Goal: Information Seeking & Learning: Learn about a topic

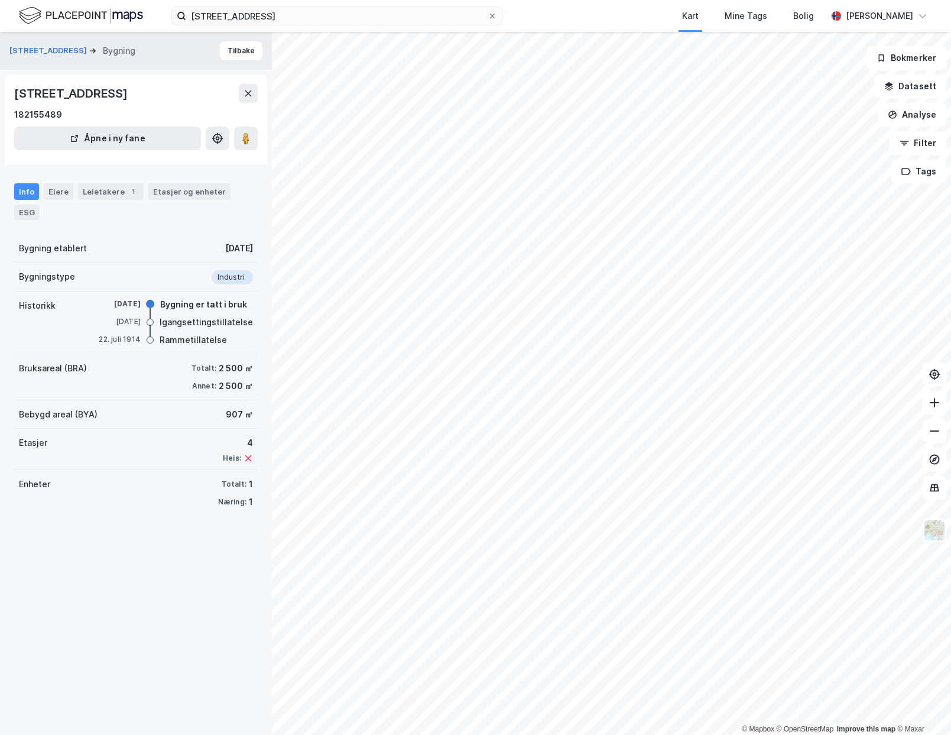
click at [57, 203] on div "Info Eiere Leietakere 1 Etasjer og enheter ESG" at bounding box center [136, 197] width 272 height 56
click at [57, 197] on div "Eiere" at bounding box center [59, 191] width 30 height 17
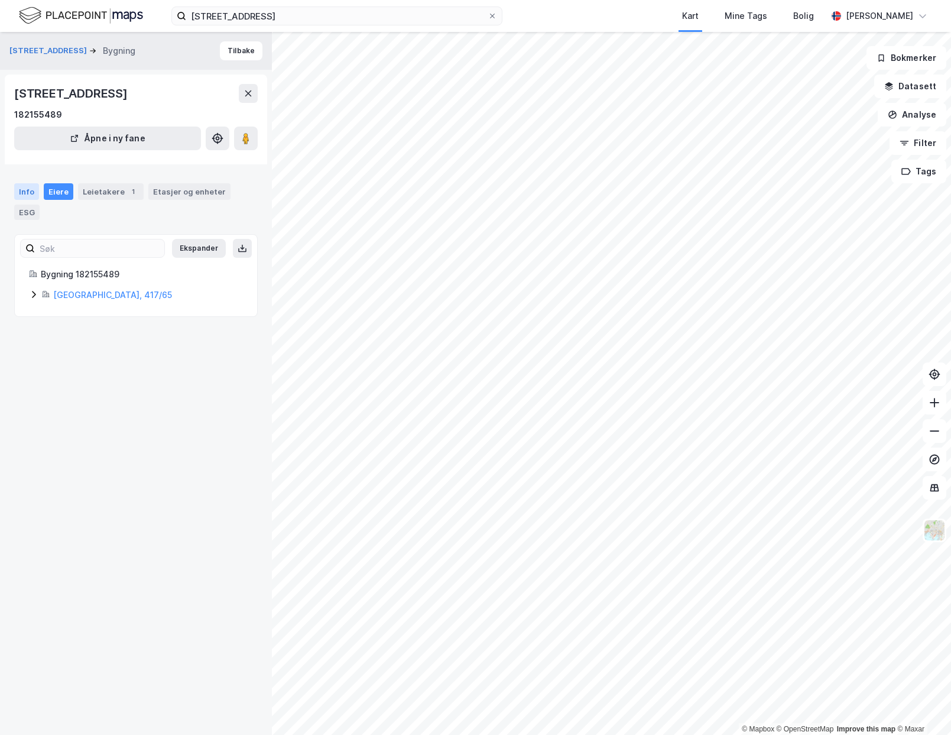
click at [27, 193] on div "Info" at bounding box center [26, 191] width 25 height 17
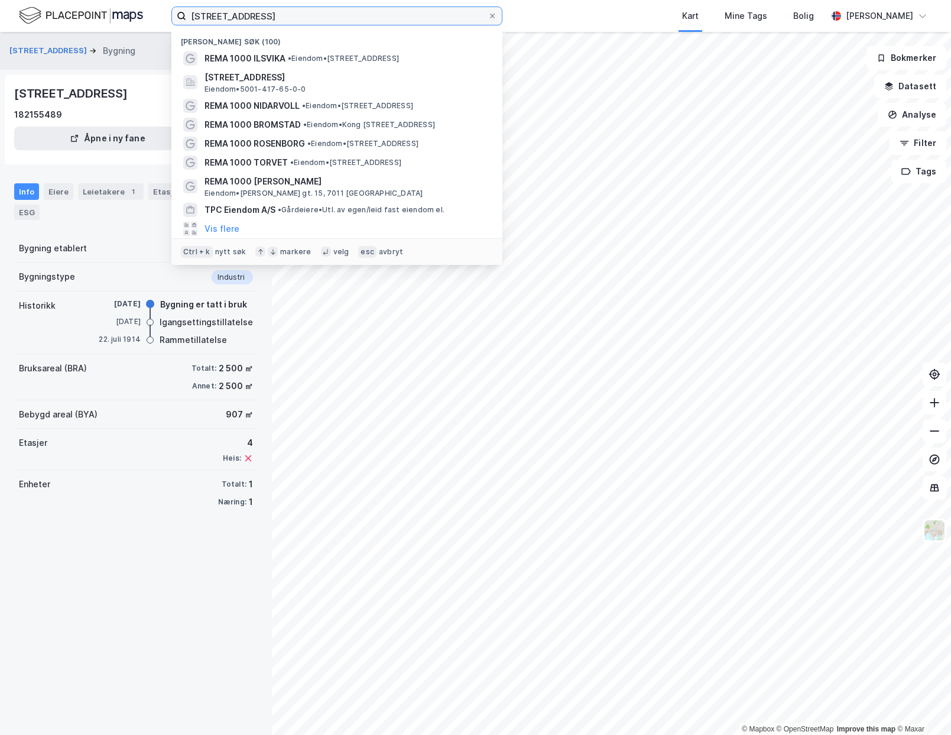
drag, startPoint x: 303, startPoint y: 12, endPoint x: 41, endPoint y: 14, distance: 261.8
click at [186, 15] on input "[STREET_ADDRESS]" at bounding box center [336, 16] width 301 height 18
click at [263, 18] on input "[STREET_ADDRESS]" at bounding box center [336, 16] width 301 height 18
